Goal: Find specific page/section: Find specific page/section

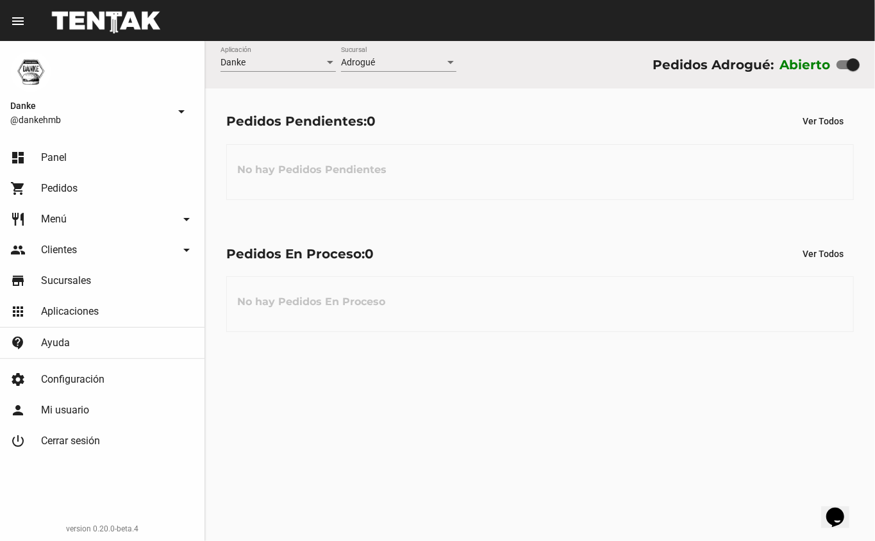
click at [482, 110] on div "Pedidos Pendientes: 0 Ver Todos" at bounding box center [539, 121] width 627 height 23
click at [444, 67] on div "Adrogué" at bounding box center [393, 63] width 104 height 10
click at [318, 64] on div at bounding box center [437, 270] width 875 height 541
click at [331, 65] on div at bounding box center [330, 63] width 12 height 10
click at [506, 59] on div at bounding box center [437, 270] width 875 height 541
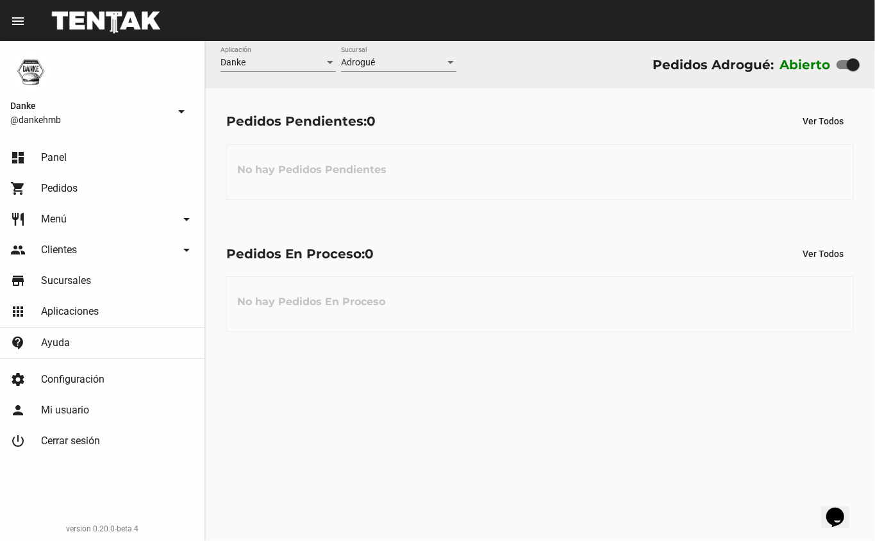
click at [506, 59] on div "Danke Aplicación Adrogué Sucursal Pedidos Adrogué: Abierto" at bounding box center [540, 64] width 670 height 47
